Goal: Information Seeking & Learning: Learn about a topic

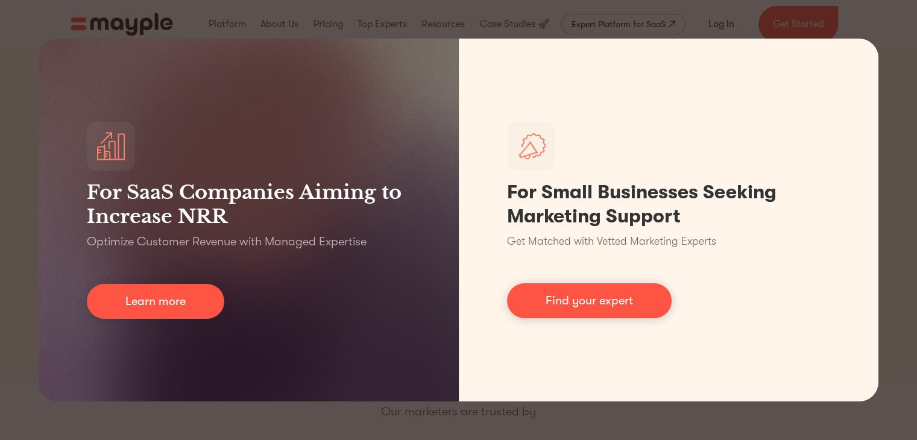
click at [553, 24] on div "For SaaS Companies Aiming to Increase NRR Optimize Customer Revenue with Manage…" at bounding box center [458, 220] width 917 height 440
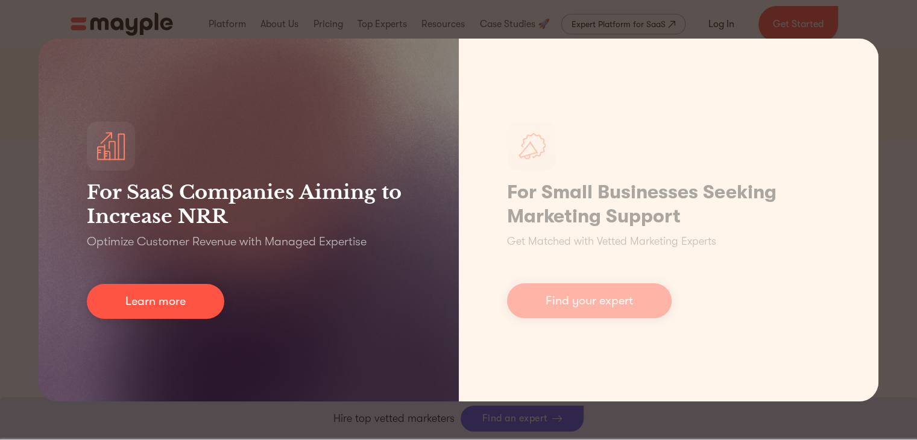
scroll to position [245, 0]
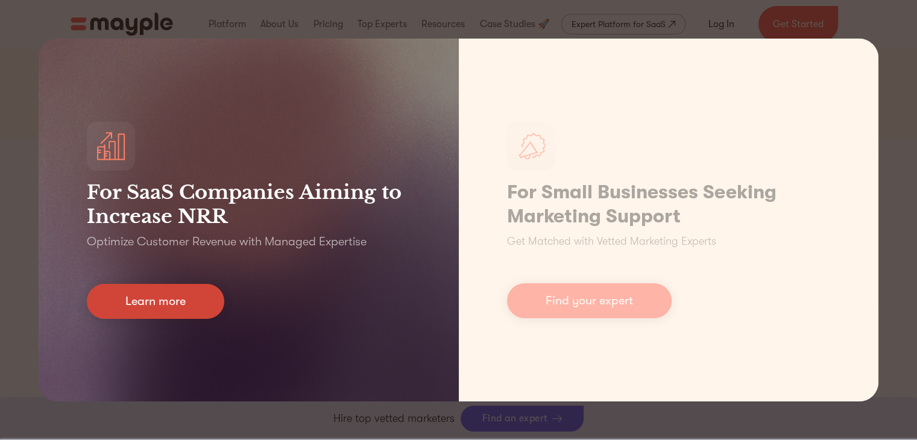
click at [171, 309] on link "Learn more" at bounding box center [155, 301] width 137 height 35
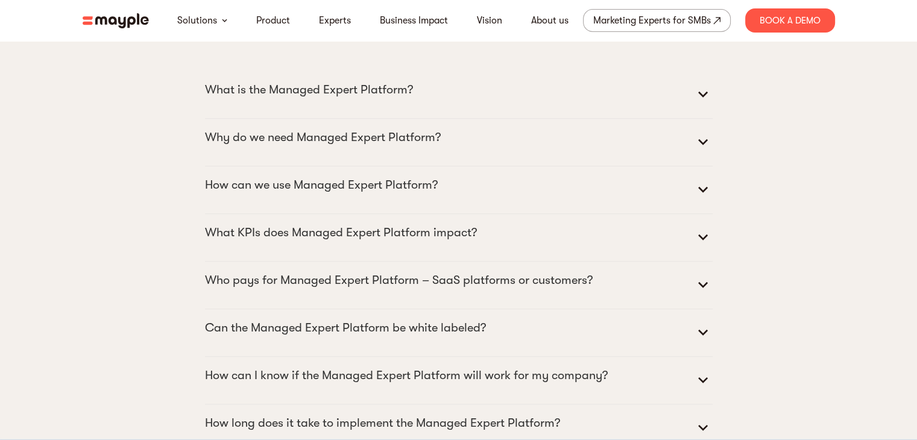
scroll to position [5324, 0]
click at [385, 100] on p "What is the Managed Expert Platform?" at bounding box center [309, 90] width 208 height 19
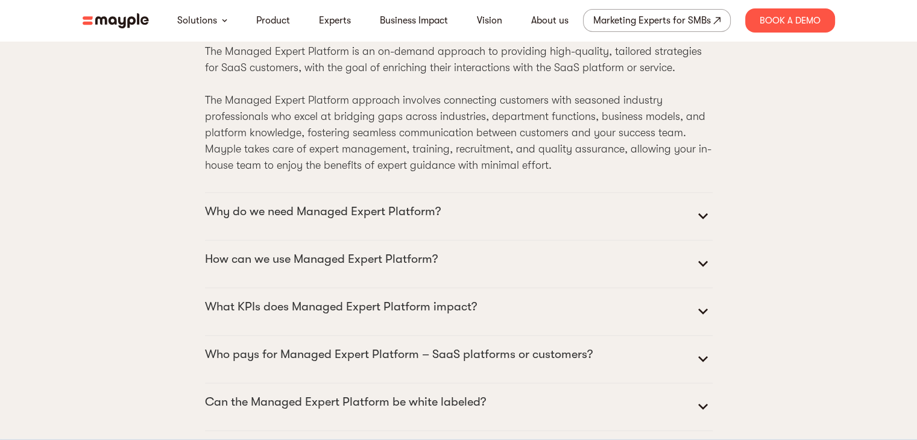
scroll to position [5401, 0]
click at [388, 220] on p "Why do we need Managed Expert Platform?" at bounding box center [323, 210] width 236 height 19
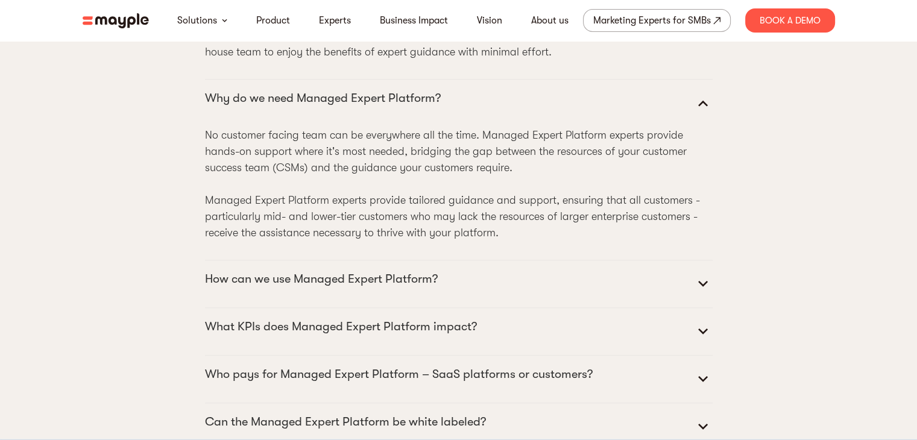
scroll to position [5514, 0]
click at [378, 296] on details "How can we use Managed Expert Platform? Managed Expert Platform is versatile, c…" at bounding box center [458, 283] width 507 height 48
click at [375, 287] on p "How can we use Managed Expert Platform?" at bounding box center [321, 277] width 233 height 19
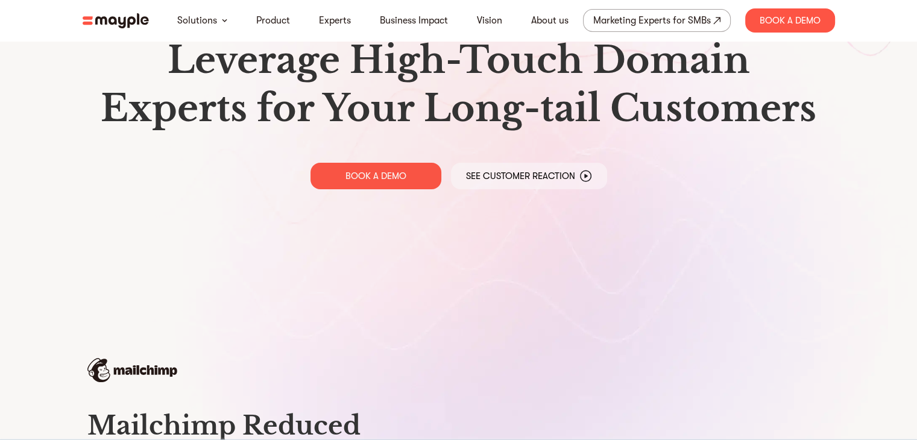
scroll to position [0, 0]
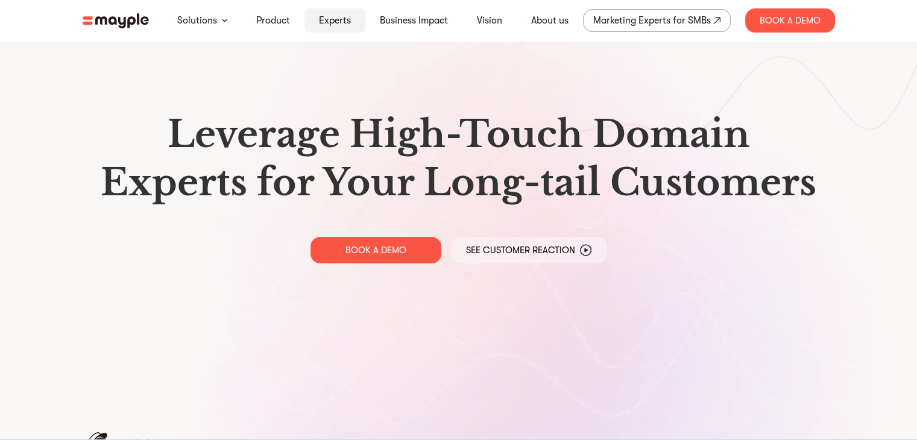
click at [335, 23] on link "Experts" at bounding box center [335, 20] width 32 height 14
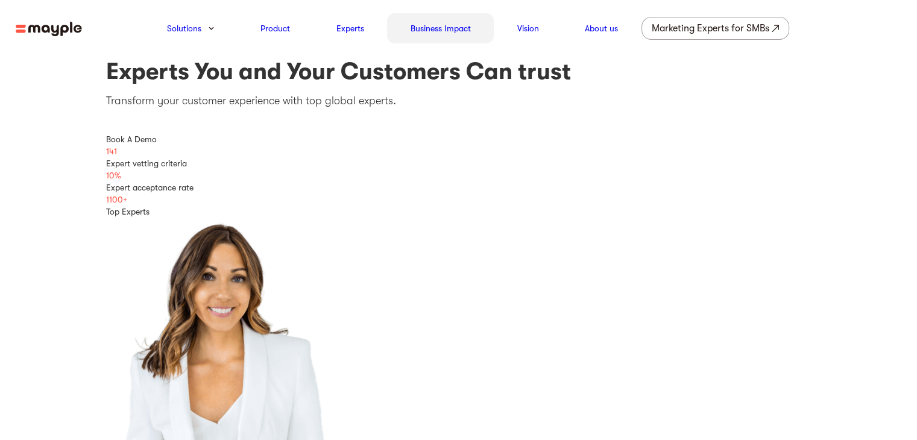
click at [448, 31] on link "Business Impact" at bounding box center [440, 28] width 60 height 14
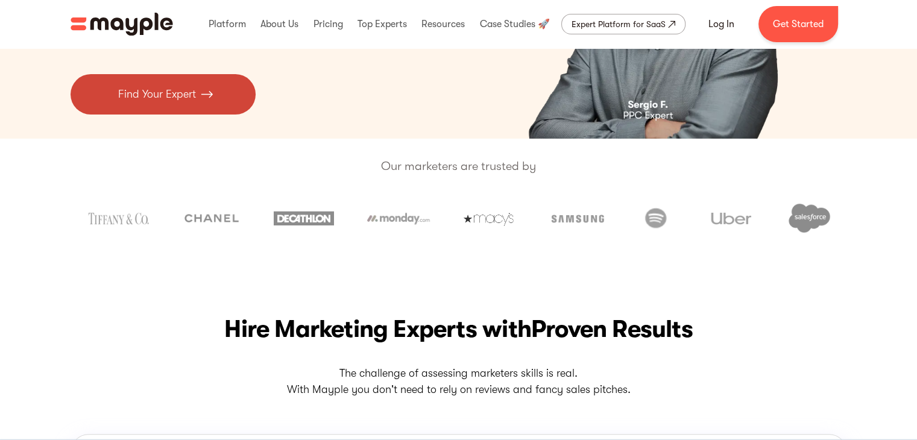
click at [169, 103] on link "Find Your Expert" at bounding box center [163, 94] width 185 height 40
